Goal: Contribute content: Contribute content

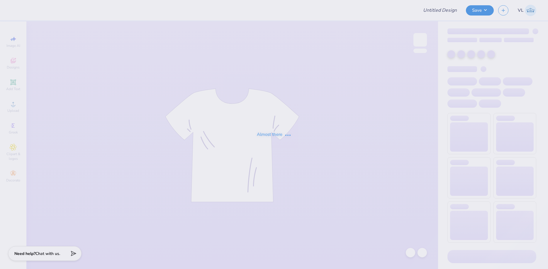
type input "Psi Upsilon Gameday"
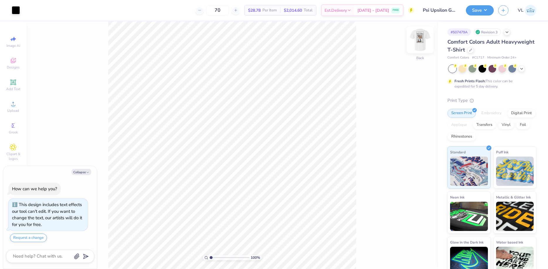
click at [421, 45] on img at bounding box center [419, 39] width 23 height 23
click at [8, 106] on div "Upload" at bounding box center [13, 106] width 21 height 17
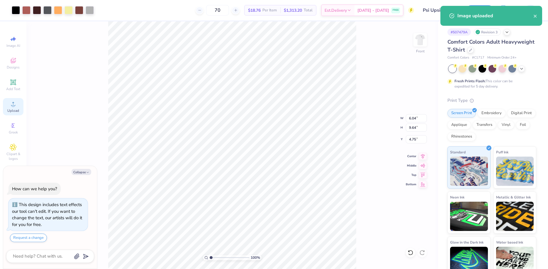
type textarea "x"
click at [415, 128] on input "9.64" at bounding box center [416, 128] width 21 height 8
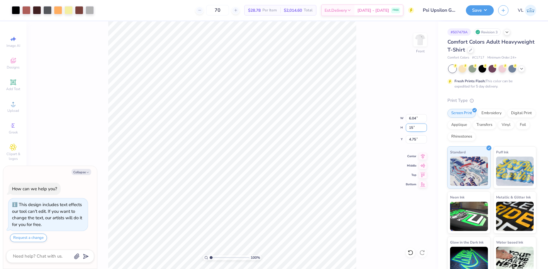
type input "15"
type textarea "x"
type input "9.39"
type input "15.00"
click at [413, 141] on input "2.07" at bounding box center [416, 139] width 21 height 8
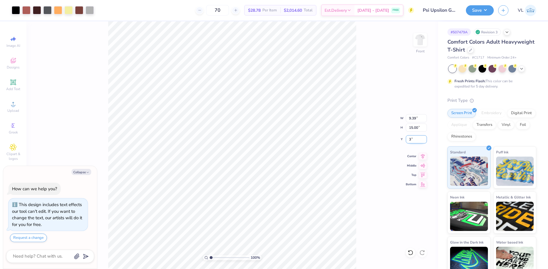
type input "3"
type textarea "x"
type input "3.00"
click at [486, 12] on button "Save" at bounding box center [480, 9] width 28 height 10
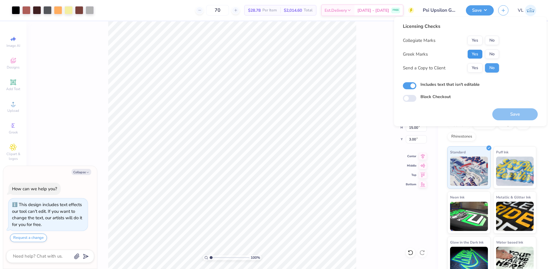
click at [469, 54] on button "Yes" at bounding box center [474, 54] width 15 height 9
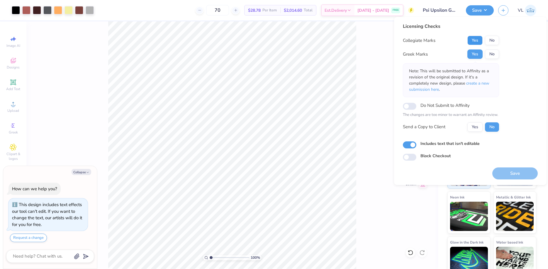
click at [478, 37] on button "Yes" at bounding box center [474, 40] width 15 height 9
type textarea "x"
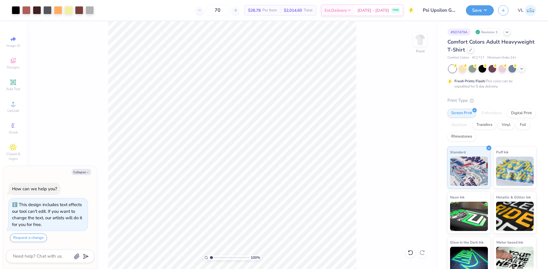
click at [211, 258] on input "range" at bounding box center [230, 257] width 40 height 5
type input "1.07"
type textarea "x"
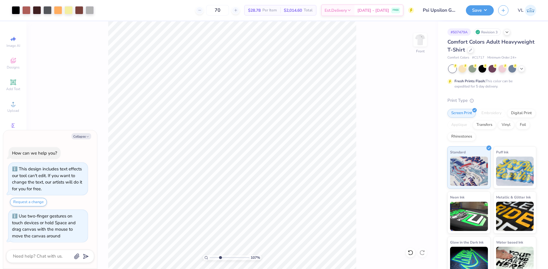
click at [220, 258] on input "range" at bounding box center [230, 257] width 40 height 5
type input "1.97"
click at [215, 259] on input "range" at bounding box center [230, 257] width 40 height 5
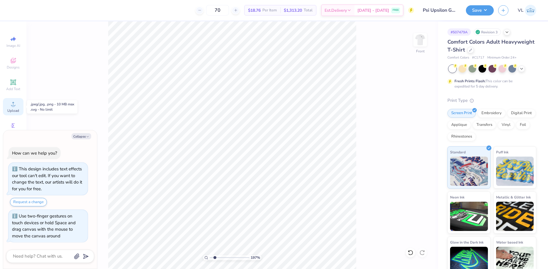
click at [11, 101] on icon at bounding box center [13, 104] width 7 height 7
type textarea "x"
drag, startPoint x: 213, startPoint y: 259, endPoint x: 204, endPoint y: 261, distance: 9.9
type input "1"
click at [210, 261] on input "range" at bounding box center [230, 257] width 40 height 5
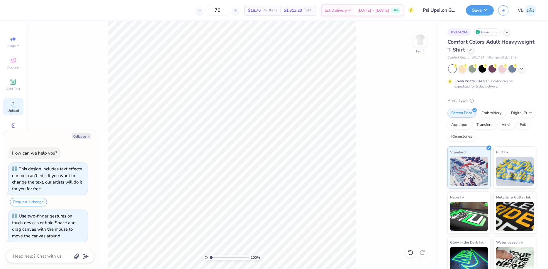
click at [11, 112] on span "Upload" at bounding box center [13, 110] width 12 height 5
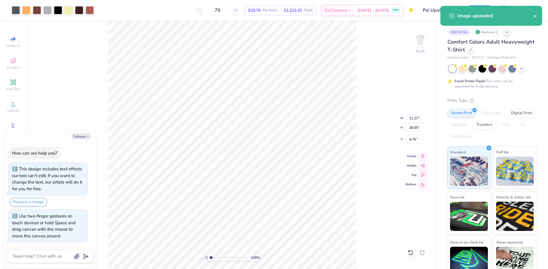
type textarea "x"
click at [417, 125] on input "18.00" at bounding box center [416, 128] width 21 height 8
type input "15"
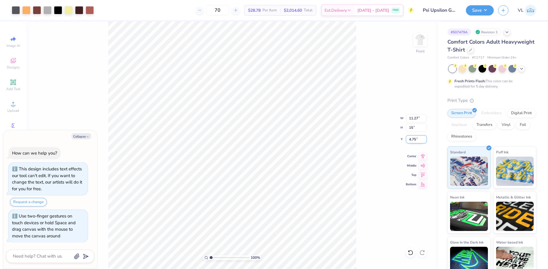
type textarea "x"
type input "9.39"
type input "15.00"
type input "3"
type textarea "x"
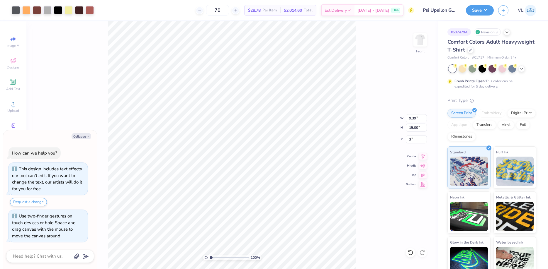
type input "3.00"
click at [492, 11] on button "Save" at bounding box center [480, 9] width 28 height 10
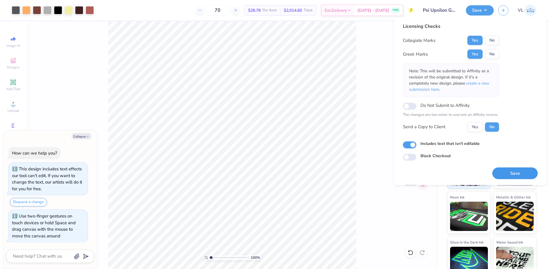
click at [512, 178] on button "Save" at bounding box center [514, 174] width 45 height 12
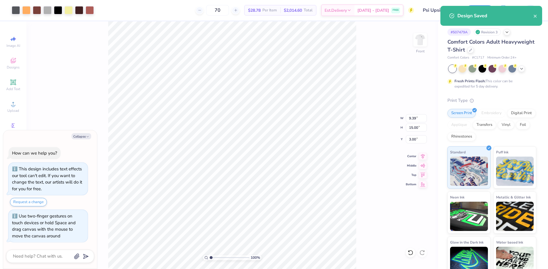
type textarea "x"
